Goal: Transaction & Acquisition: Book appointment/travel/reservation

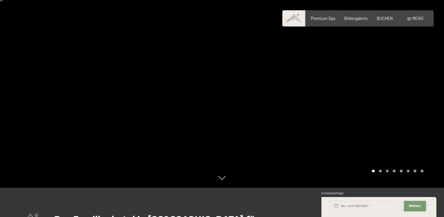
scroll to position [29, 0]
click at [381, 171] on div "Carousel Page 2" at bounding box center [380, 170] width 3 height 3
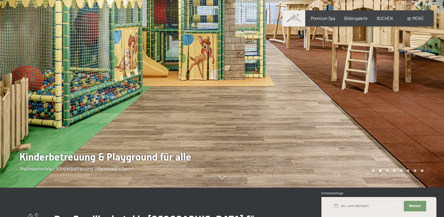
click at [389, 170] on div "Carousel Page 3" at bounding box center [387, 170] width 3 height 3
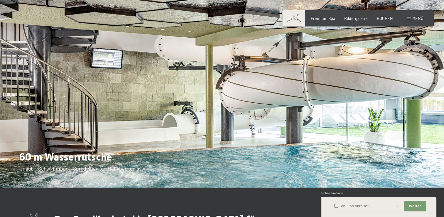
click at [397, 171] on div "Carousel Pagination" at bounding box center [396, 170] width 53 height 3
click at [395, 171] on div "Carousel Page 4" at bounding box center [394, 170] width 3 height 3
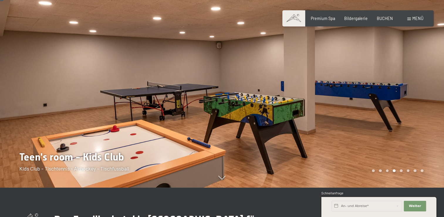
click at [402, 170] on div "Carousel Page 5" at bounding box center [401, 170] width 3 height 3
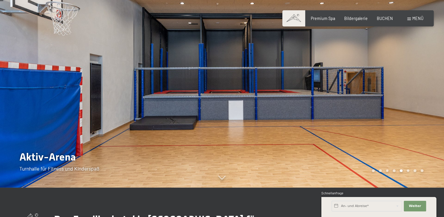
click at [408, 170] on div "Carousel Page 6" at bounding box center [408, 170] width 3 height 3
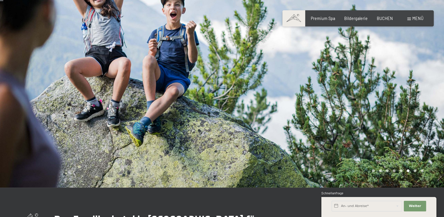
click at [415, 170] on div "Carousel Page 7" at bounding box center [415, 170] width 3 height 3
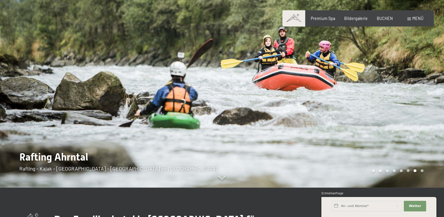
click at [424, 170] on div at bounding box center [333, 79] width 222 height 217
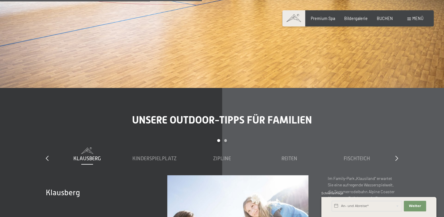
scroll to position [1762, 0]
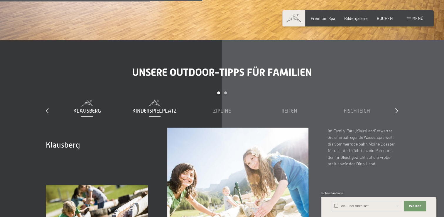
click at [158, 108] on span "Kinderspielplatz" at bounding box center [154, 111] width 44 height 6
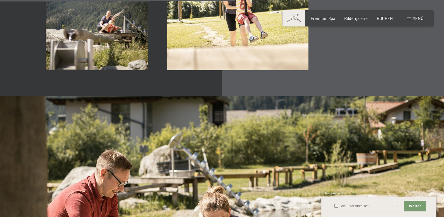
scroll to position [1939, 0]
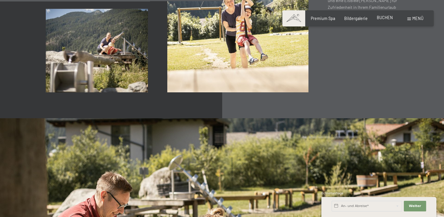
click at [387, 19] on span "BUCHEN" at bounding box center [385, 17] width 16 height 5
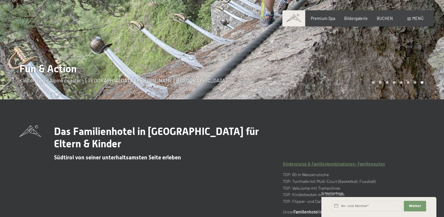
scroll to position [0, 0]
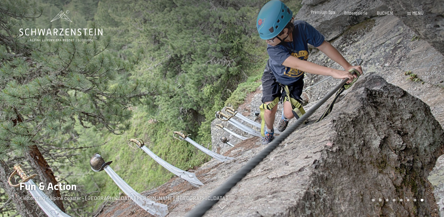
click at [327, 12] on span "Premium Spa" at bounding box center [323, 12] width 24 height 5
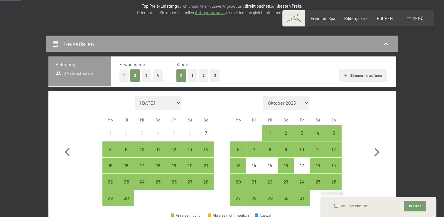
scroll to position [88, 0]
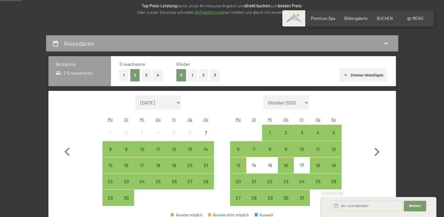
click at [201, 76] on button "2" at bounding box center [204, 75] width 10 height 12
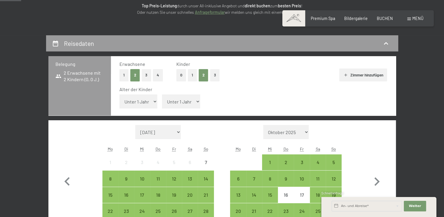
click at [152, 102] on select "Unter 1 Jahr 1 Jahr 2 Jahre 3 Jahre 4 Jahre 5 Jahre 6 Jahre 7 Jahre 8 Jahre 9 J…" at bounding box center [139, 101] width 38 height 14
select select "13"
click at [120, 94] on select "Unter 1 Jahr 1 Jahr 2 Jahre 3 Jahre 4 Jahre 5 Jahre 6 Jahre 7 Jahre 8 Jahre 9 J…" at bounding box center [139, 101] width 38 height 14
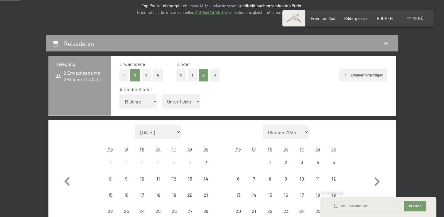
click at [180, 102] on select "Unter 1 Jahr 1 Jahr 2 Jahre 3 Jahre 4 Jahre 5 Jahre 6 Jahre 7 Jahre 8 Jahre 9 J…" at bounding box center [181, 101] width 38 height 14
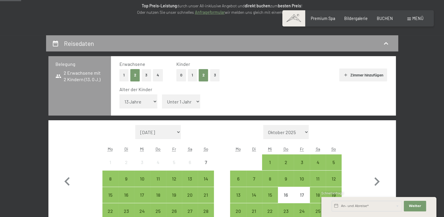
select select "9"
click at [162, 94] on select "Unter 1 Jahr 1 Jahr 2 Jahre 3 Jahre 4 Jahre 5 Jahre 6 Jahre 7 Jahre 8 Jahre 9 J…" at bounding box center [181, 101] width 38 height 14
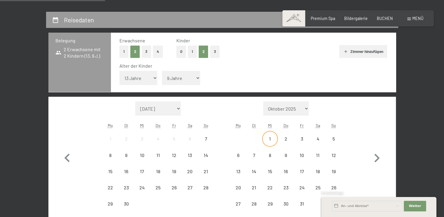
scroll to position [147, 0]
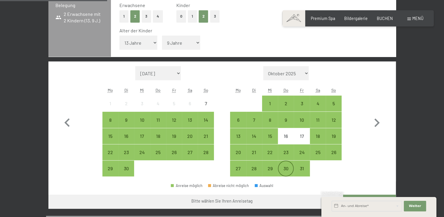
click at [287, 170] on div "30" at bounding box center [286, 173] width 15 height 15
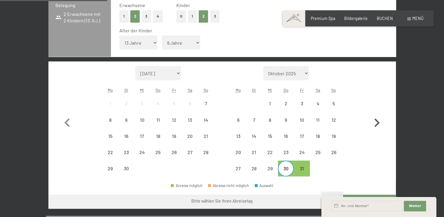
click at [377, 123] on icon "button" at bounding box center [377, 122] width 17 height 17
select select "2025-10-01"
select select "2025-11-01"
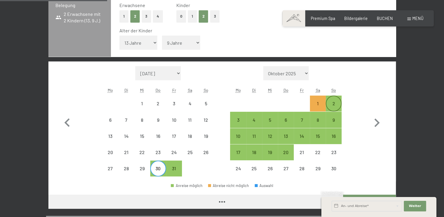
click at [334, 100] on div "2" at bounding box center [334, 103] width 15 height 15
select select "2025-10-01"
select select "2025-11-01"
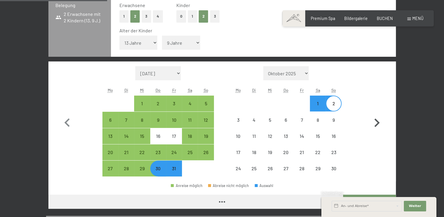
select select "[DATE]"
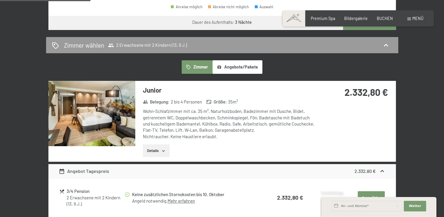
scroll to position [352, 0]
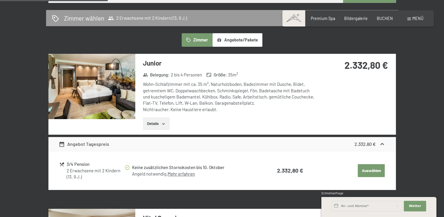
click at [116, 85] on img at bounding box center [91, 86] width 87 height 65
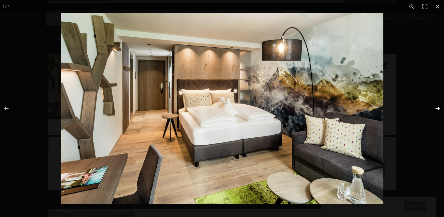
click at [436, 109] on button "button" at bounding box center [434, 108] width 21 height 29
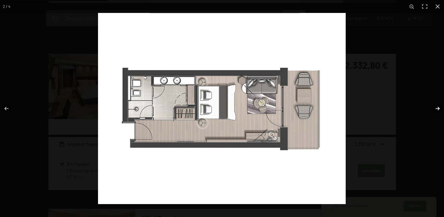
click at [436, 109] on button "button" at bounding box center [434, 108] width 21 height 29
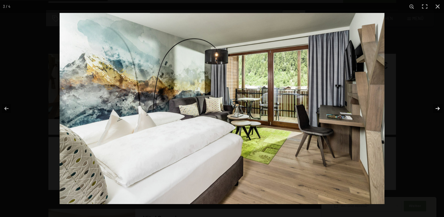
click at [436, 109] on button "button" at bounding box center [434, 108] width 21 height 29
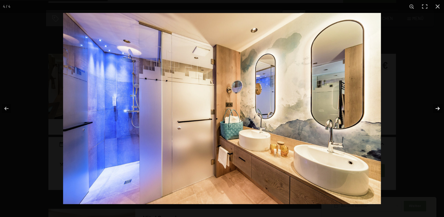
click at [437, 109] on button "button" at bounding box center [434, 108] width 21 height 29
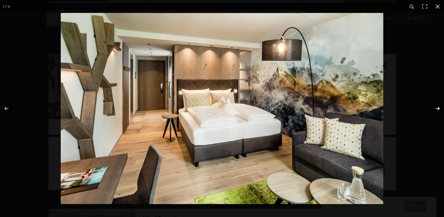
click at [437, 109] on button "button" at bounding box center [434, 108] width 21 height 29
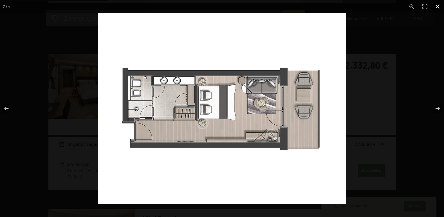
click at [435, 6] on button "button" at bounding box center [438, 6] width 13 height 13
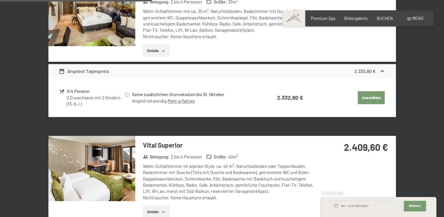
scroll to position [499, 0]
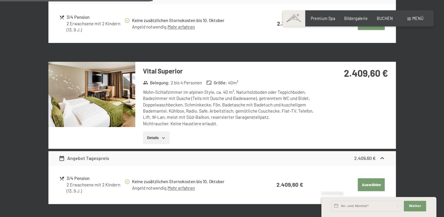
click at [115, 95] on img at bounding box center [91, 94] width 87 height 65
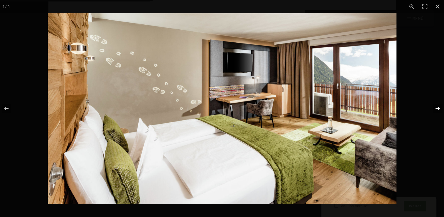
click at [435, 108] on button "button" at bounding box center [434, 108] width 21 height 29
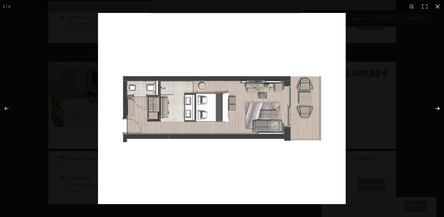
click at [437, 107] on button "button" at bounding box center [434, 108] width 21 height 29
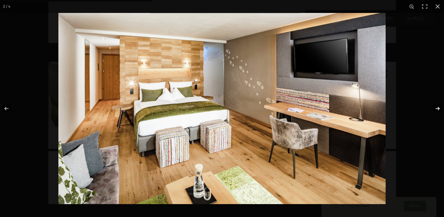
click at [437, 107] on button "button" at bounding box center [434, 108] width 21 height 29
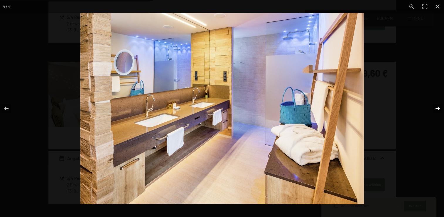
click at [437, 107] on button "button" at bounding box center [434, 108] width 21 height 29
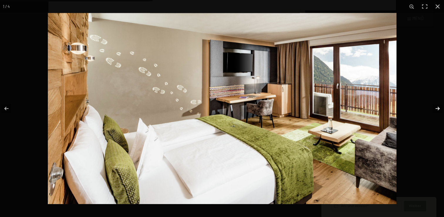
click at [437, 107] on button "button" at bounding box center [434, 108] width 21 height 29
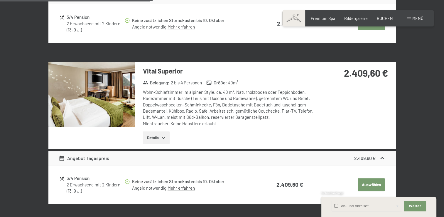
click at [0, 0] on button "button" at bounding box center [0, 0] width 0 height 0
click at [71, 179] on div "3/4 Pension" at bounding box center [95, 178] width 57 height 7
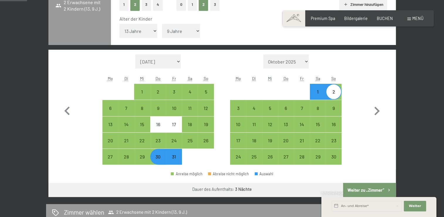
scroll to position [88, 0]
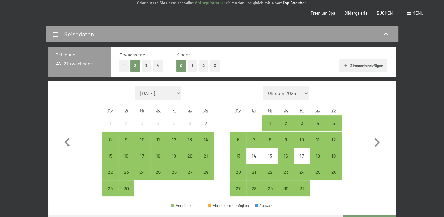
scroll to position [176, 0]
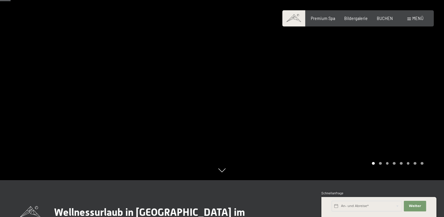
scroll to position [88, 0]
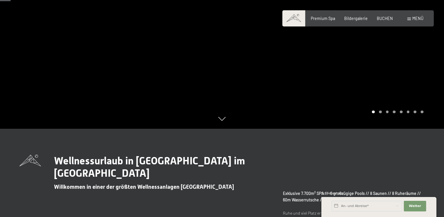
click at [380, 111] on div "Carousel Page 2" at bounding box center [380, 111] width 3 height 3
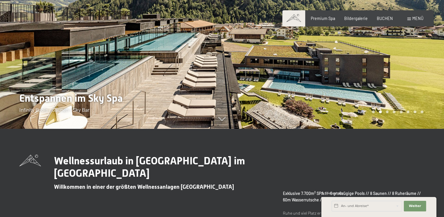
click at [387, 113] on div "Carousel Page 3" at bounding box center [387, 111] width 3 height 3
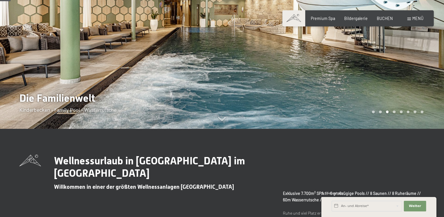
click at [396, 111] on div "Carousel Pagination" at bounding box center [396, 111] width 53 height 3
click at [395, 113] on div at bounding box center [333, 20] width 222 height 217
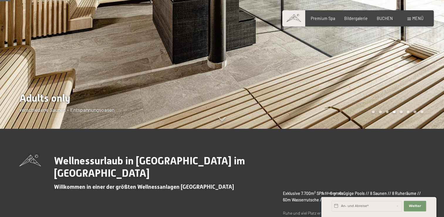
click at [395, 112] on div "Carousel Page 4 (Current Slide)" at bounding box center [394, 111] width 3 height 3
click at [401, 112] on div "Carousel Page 5" at bounding box center [401, 111] width 3 height 3
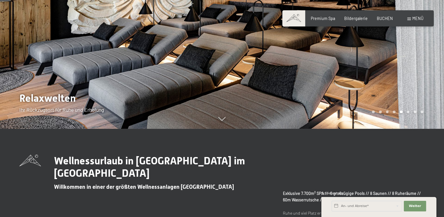
click at [407, 112] on div "Carousel Pagination" at bounding box center [396, 111] width 53 height 3
click at [409, 111] on div "Carousel Page 6" at bounding box center [408, 111] width 3 height 3
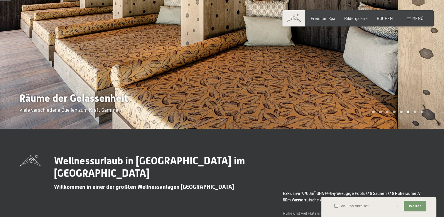
click at [414, 110] on div "Carousel Page 7" at bounding box center [415, 111] width 3 height 3
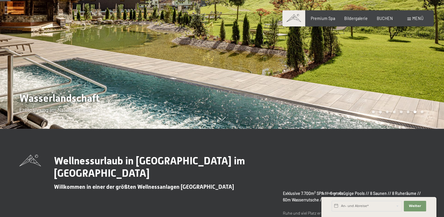
click at [424, 113] on div at bounding box center [333, 20] width 222 height 217
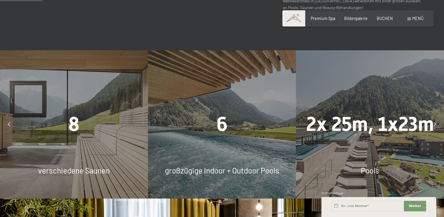
scroll to position [352, 0]
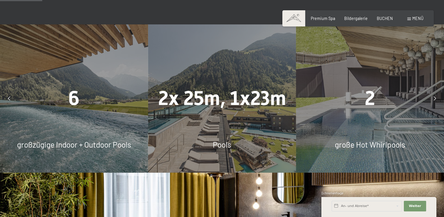
click at [437, 100] on div at bounding box center [435, 98] width 13 height 13
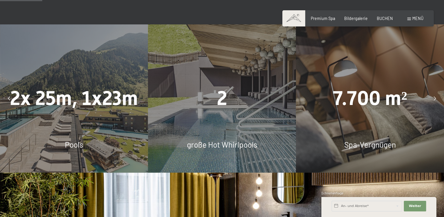
click at [437, 100] on div at bounding box center [435, 98] width 13 height 13
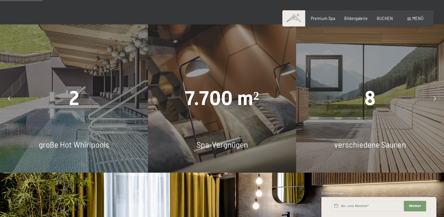
click at [437, 100] on div at bounding box center [435, 98] width 13 height 13
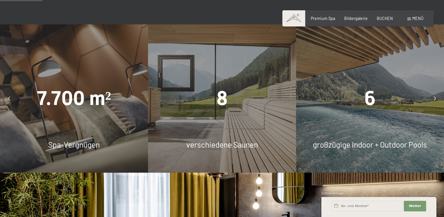
click at [437, 100] on div at bounding box center [435, 98] width 13 height 13
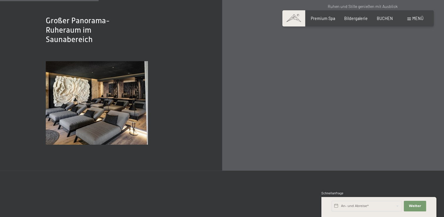
scroll to position [822, 0]
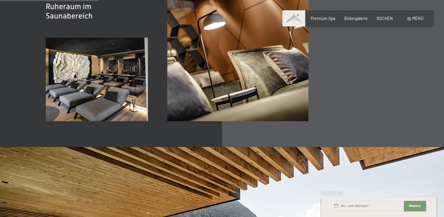
click at [414, 16] on span "Menü" at bounding box center [418, 18] width 11 height 5
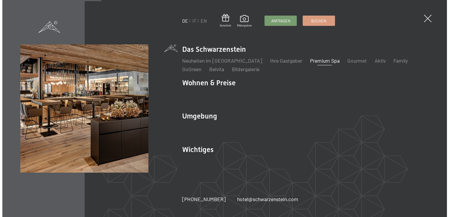
scroll to position [826, 0]
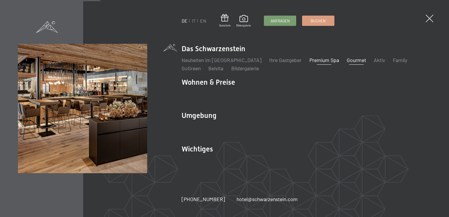
click at [347, 60] on link "Gourmet" at bounding box center [356, 60] width 19 height 6
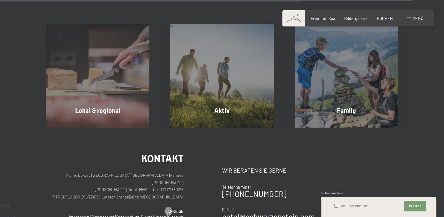
scroll to position [1911, 0]
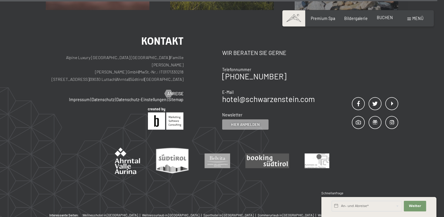
click at [382, 17] on span "BUCHEN" at bounding box center [385, 17] width 16 height 5
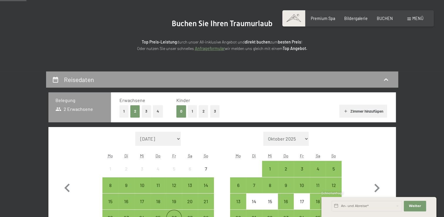
scroll to position [117, 0]
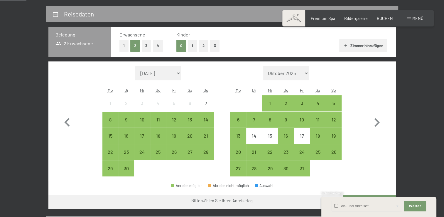
click at [204, 45] on button "2" at bounding box center [204, 46] width 10 height 12
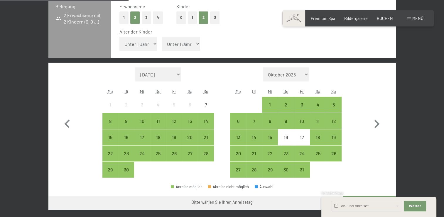
scroll to position [176, 0]
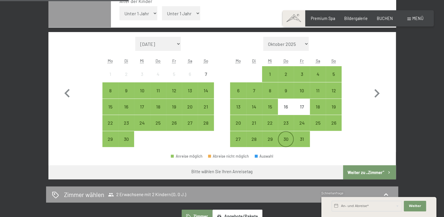
click at [287, 139] on div "30" at bounding box center [286, 144] width 15 height 15
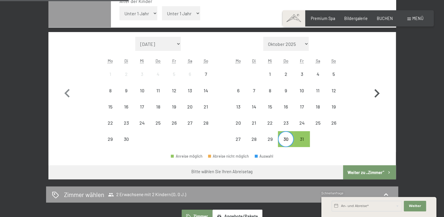
click at [383, 91] on icon "button" at bounding box center [377, 93] width 17 height 17
select select "[DATE]"
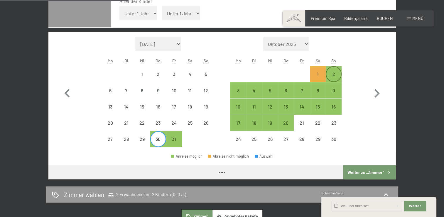
click at [334, 72] on div "2" at bounding box center [334, 79] width 15 height 15
select select "[DATE]"
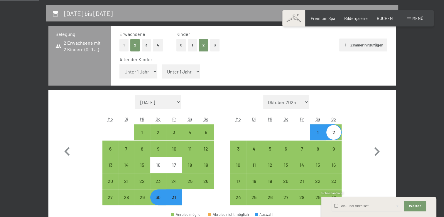
scroll to position [117, 0]
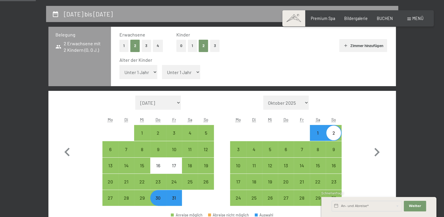
click at [143, 68] on select "Unter 1 Jahr 1 Jahr 2 Jahre 3 Jahre 4 Jahre 5 Jahre 6 Jahre 7 Jahre 8 Jahre 9 J…" at bounding box center [139, 72] width 38 height 14
select select "9"
click at [120, 65] on select "Unter 1 Jahr 1 Jahr 2 Jahre 3 Jahre 4 Jahre 5 Jahre 6 Jahre 7 Jahre 8 Jahre 9 J…" at bounding box center [139, 72] width 38 height 14
select select "[DATE]"
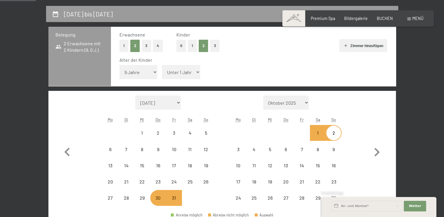
click at [186, 72] on select "Unter 1 Jahr 1 Jahr 2 Jahre 3 Jahre 4 Jahre 5 Jahre 6 Jahre 7 Jahre 8 Jahre 9 J…" at bounding box center [181, 72] width 38 height 14
select select "[DATE]"
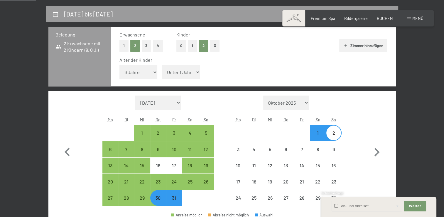
select select "[DATE]"
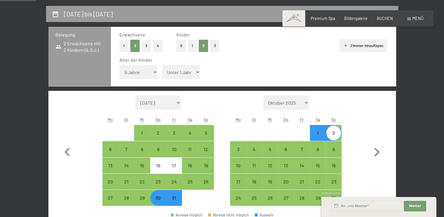
select select "13"
click at [162, 65] on select "Unter 1 Jahr 1 Jahr 2 Jahre 3 Jahre 4 Jahre 5 Jahre 6 Jahre 7 Jahre 8 Jahre 9 J…" at bounding box center [181, 72] width 38 height 14
select select "[DATE]"
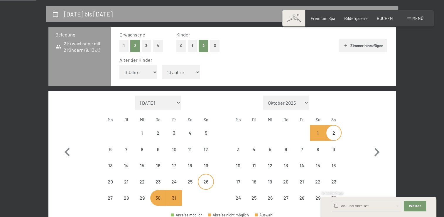
select select "[DATE]"
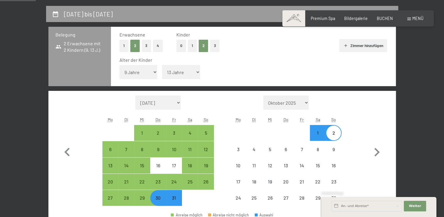
select select "[DATE]"
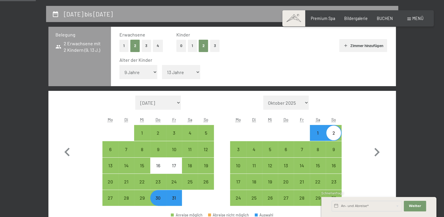
click at [159, 202] on div "30" at bounding box center [158, 202] width 15 height 15
select select "[DATE]"
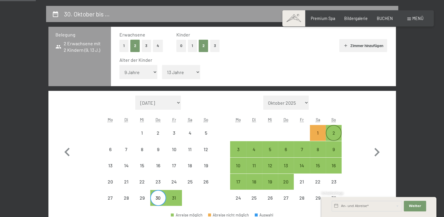
click at [334, 130] on div "2" at bounding box center [334, 137] width 15 height 15
select select "[DATE]"
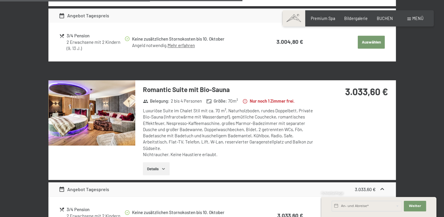
scroll to position [852, 0]
